Goal: Task Accomplishment & Management: Manage account settings

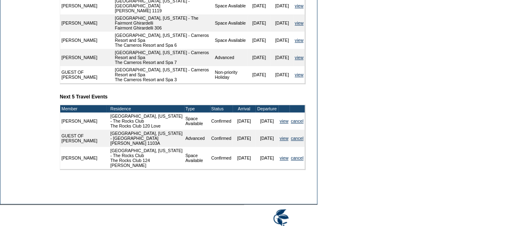
scroll to position [345, 0]
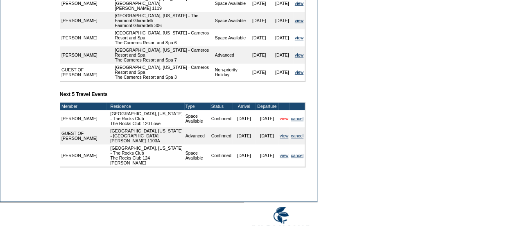
click at [283, 121] on link "view" at bounding box center [284, 118] width 9 height 5
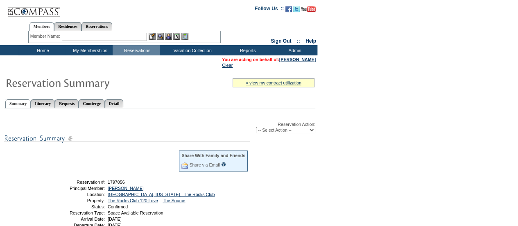
click at [281, 132] on select "-- Select Action -- Modify Reservation Dates Modify Reservation Cost Modify Occ…" at bounding box center [285, 130] width 59 height 7
select select "ChangeDates"
click at [256, 127] on select "-- Select Action -- Modify Reservation Dates Modify Reservation Cost Modify Occ…" at bounding box center [285, 130] width 59 height 7
